Goal: Information Seeking & Learning: Compare options

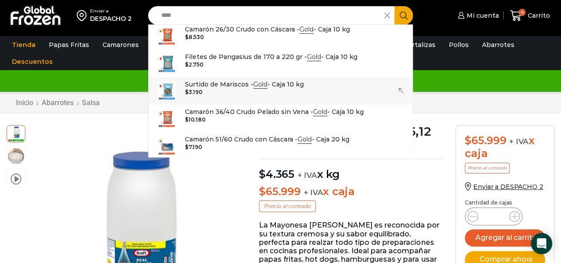
scroll to position [178, 0]
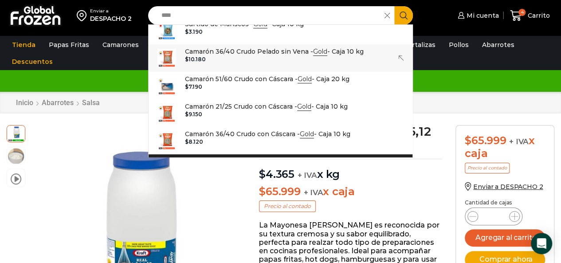
click at [279, 51] on p "Camarón 36/40 Crudo Pelado sin Vena - Gold - Caja 10 kg" at bounding box center [274, 52] width 179 height 10
type input "**********"
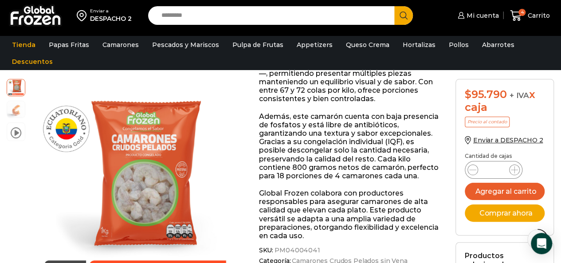
scroll to position [267, 0]
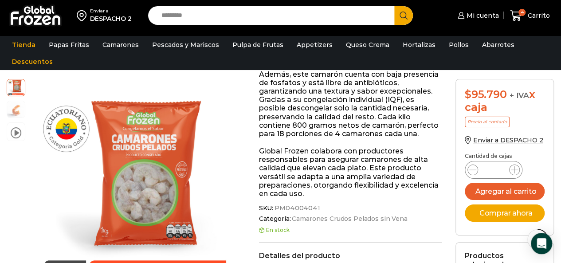
click at [189, 21] on input "Search input" at bounding box center [273, 15] width 233 height 19
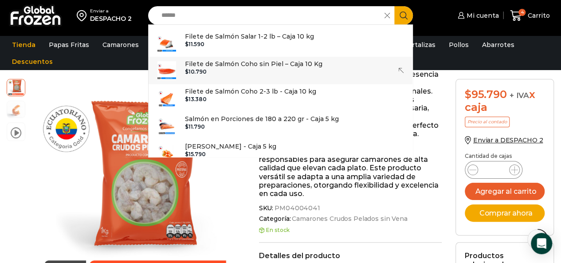
click at [261, 67] on p "Filete de Salmón Coho sin Piel – Caja 10 Kg" at bounding box center [254, 64] width 138 height 10
type input "**********"
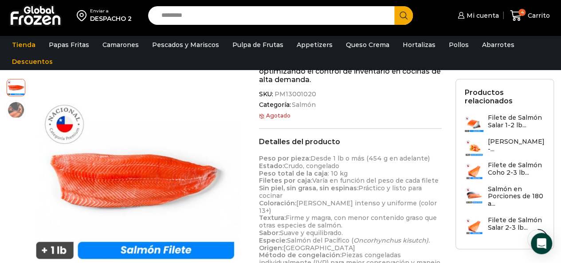
scroll to position [311, 0]
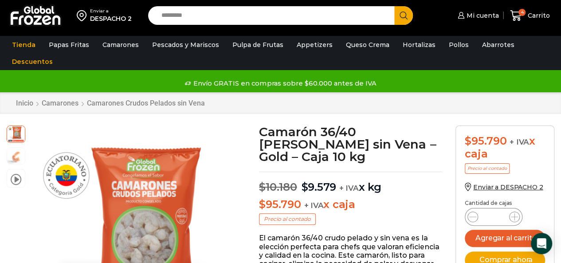
click at [190, 8] on input "Search input" at bounding box center [273, 15] width 233 height 19
click at [192, 19] on input "Search input" at bounding box center [273, 15] width 233 height 19
click at [206, 17] on input "******" at bounding box center [273, 15] width 233 height 19
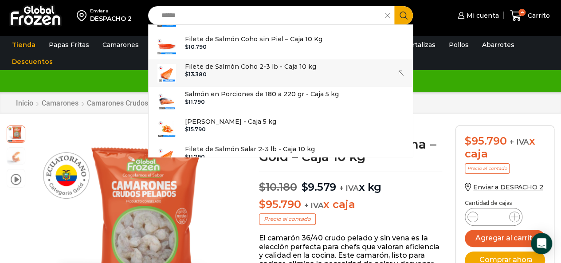
scroll to position [44, 0]
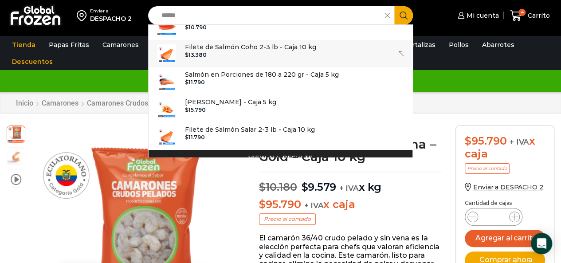
click at [263, 57] on div "$ 13.380" at bounding box center [250, 55] width 131 height 6
type input "**********"
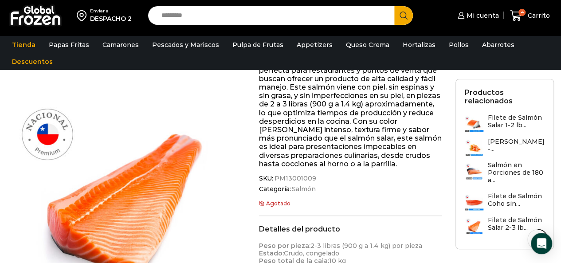
scroll to position [178, 0]
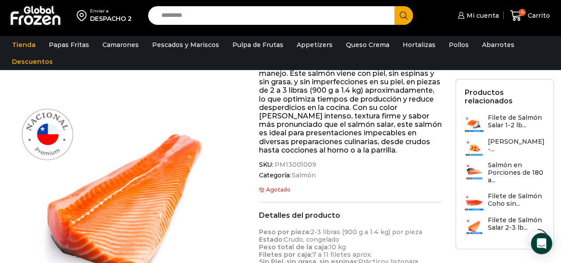
click at [192, 18] on input "Search input" at bounding box center [273, 15] width 233 height 19
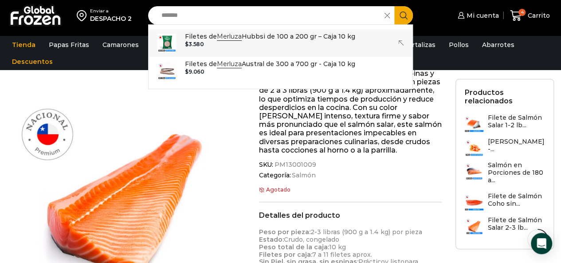
click at [249, 40] on p "Filetes de Merluza Hubbsi de 100 a 200 gr – Caja 10 kg" at bounding box center [270, 37] width 170 height 10
type input "**********"
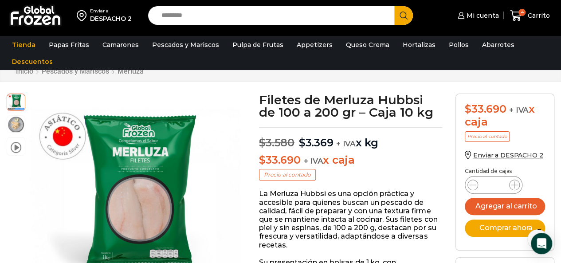
scroll to position [45, 0]
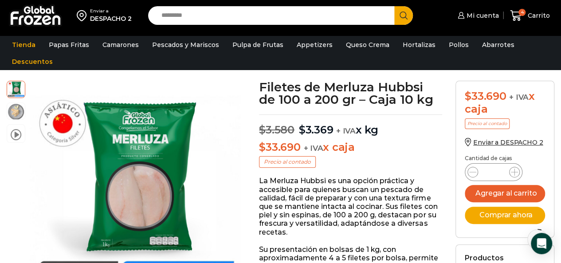
drag, startPoint x: 0, startPoint y: 77, endPoint x: 402, endPoint y: 164, distance: 410.9
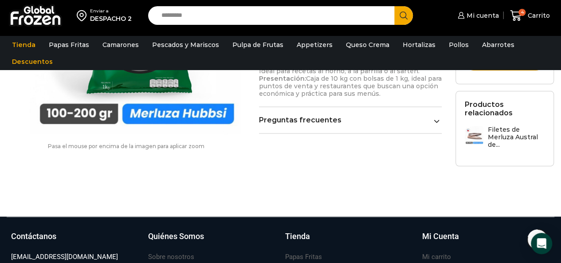
scroll to position [622, 0]
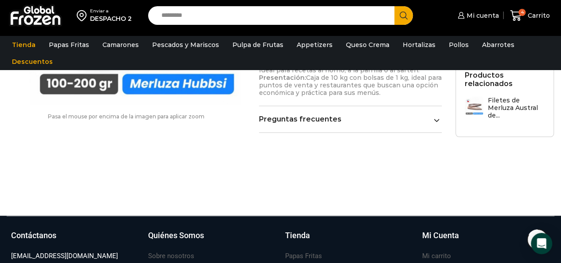
click at [202, 19] on input "Search input" at bounding box center [273, 15] width 233 height 19
click at [489, 107] on h3 "Filetes de Merluza Austral de..." at bounding box center [516, 108] width 57 height 22
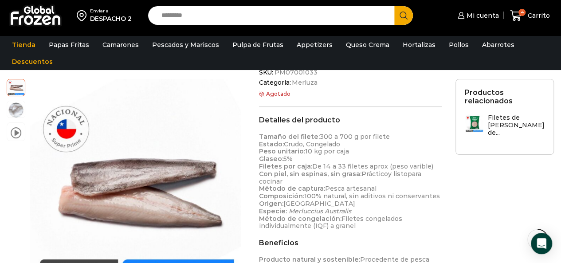
scroll to position [222, 0]
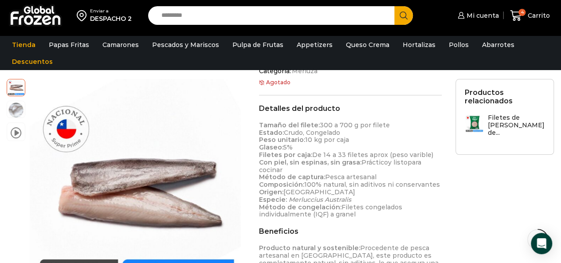
click at [241, 16] on input "Search input" at bounding box center [273, 15] width 233 height 19
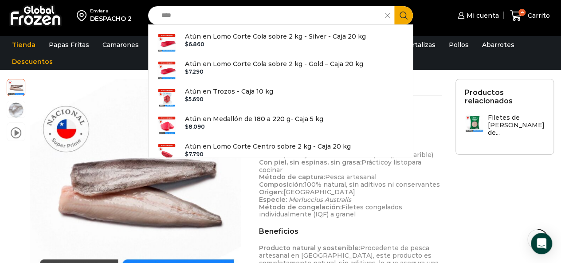
type input "****"
click at [395, 6] on button "Search" at bounding box center [404, 15] width 19 height 19
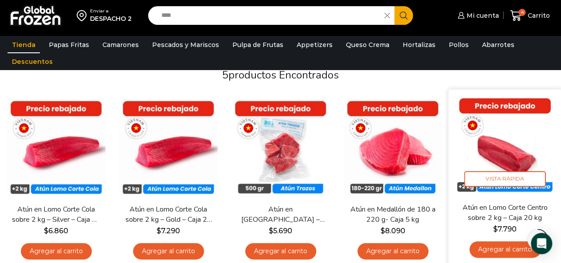
scroll to position [89, 0]
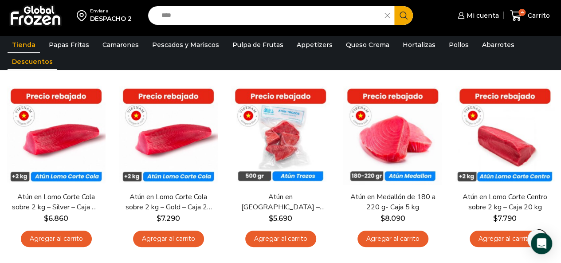
click at [30, 63] on link "Descuentos" at bounding box center [33, 61] width 50 height 17
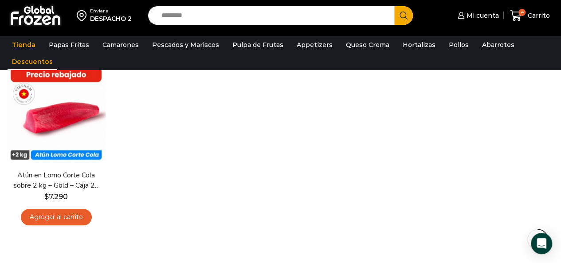
scroll to position [44, 0]
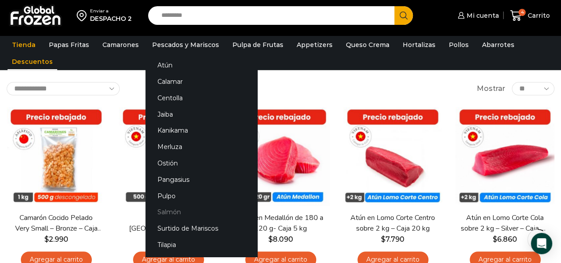
click at [178, 210] on link "Salmón" at bounding box center [202, 212] width 112 height 16
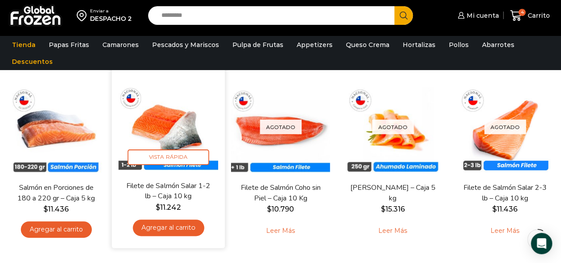
scroll to position [89, 0]
